Goal: Task Accomplishment & Management: Manage account settings

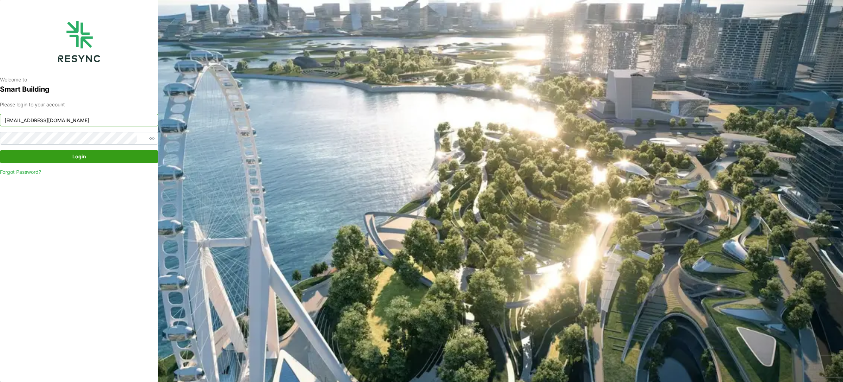
click at [111, 117] on input "[EMAIL_ADDRESS][DOMAIN_NAME]" at bounding box center [79, 120] width 158 height 13
type input "n"
type input ","
type input "[EMAIL_ADDRESS][DOMAIN_NAME]"
click at [108, 155] on span "Login" at bounding box center [79, 157] width 145 height 12
